Goal: Book appointment/travel/reservation

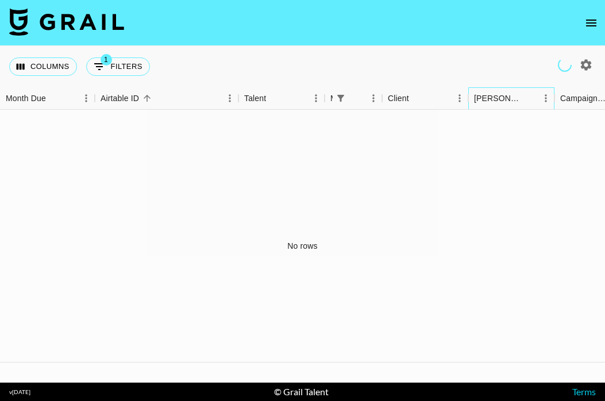
click at [495, 101] on div "[PERSON_NAME]" at bounding box center [497, 98] width 47 height 22
click at [592, 32] on button "open drawer" at bounding box center [591, 22] width 23 height 23
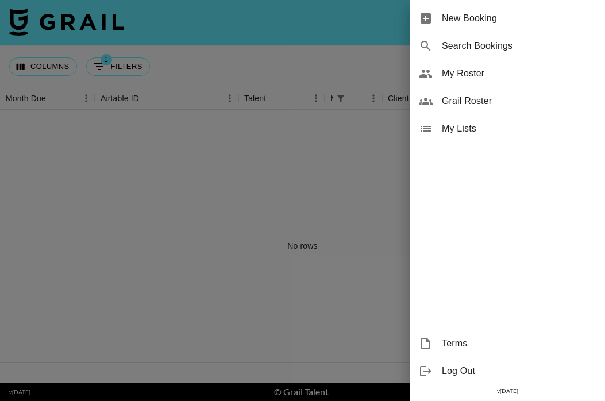
click at [505, 20] on span "New Booking" at bounding box center [519, 18] width 154 height 14
